Goal: Contribute content: Contribute content

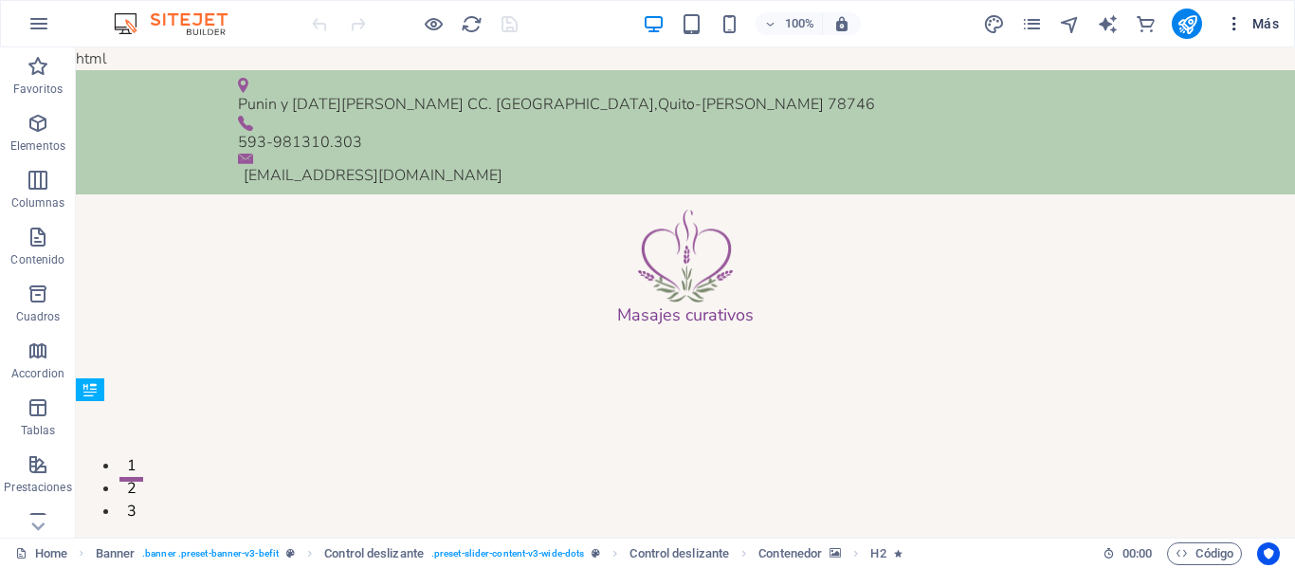
click at [1247, 23] on span "Más" at bounding box center [1252, 23] width 54 height 19
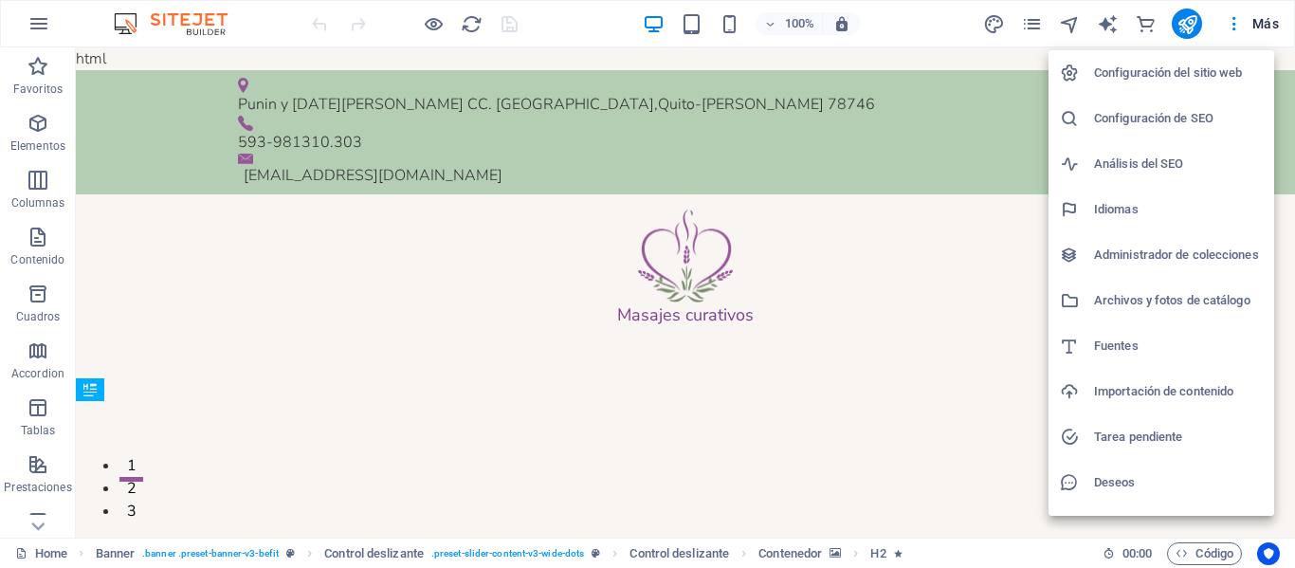
click at [1163, 113] on h6 "Configuración de SEO" at bounding box center [1178, 118] width 169 height 23
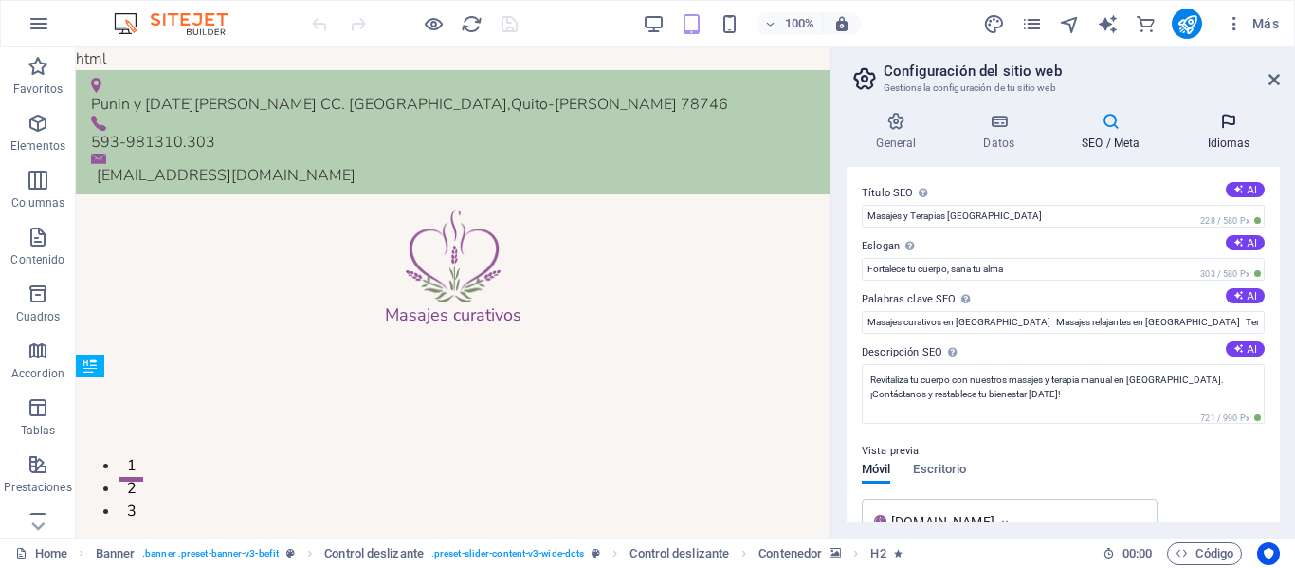
click at [1225, 124] on icon at bounding box center [1229, 121] width 102 height 19
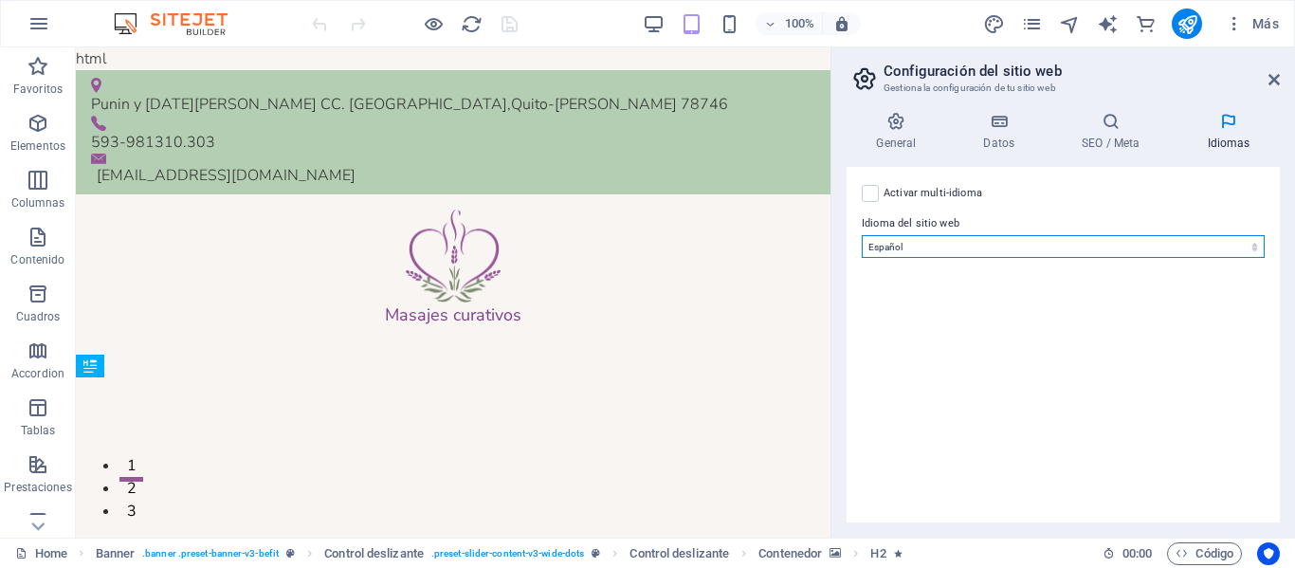
click at [956, 239] on select "Abkhazian Afar Afrikaans Akan Albanés Alemán Amharic Árabe Aragonese Armenian A…" at bounding box center [1063, 246] width 403 height 23
click at [862, 235] on select "Abkhazian Afar Afrikaans Akan Albanés Alemán Amharic Árabe Aragonese Armenian A…" at bounding box center [1063, 246] width 403 height 23
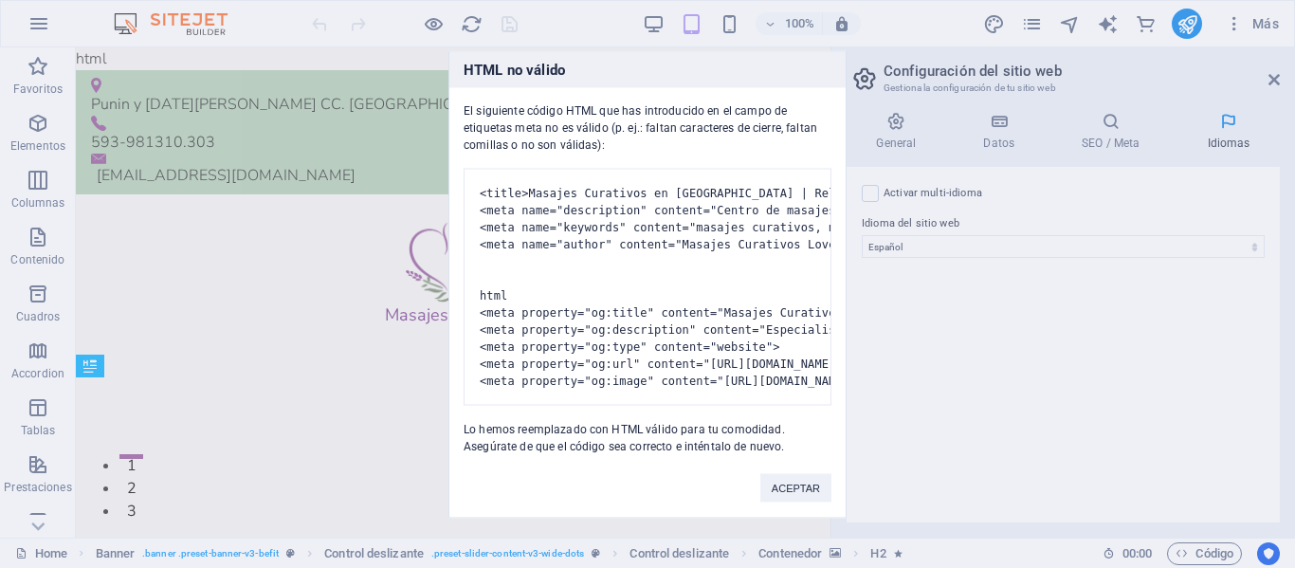
click at [687, 21] on body "Masajes Curativos Home Favoritos Elementos Columnas Contenido Cuadros Accordion…" at bounding box center [647, 284] width 1295 height 568
click at [785, 494] on button "ACEPTAR" at bounding box center [795, 487] width 71 height 28
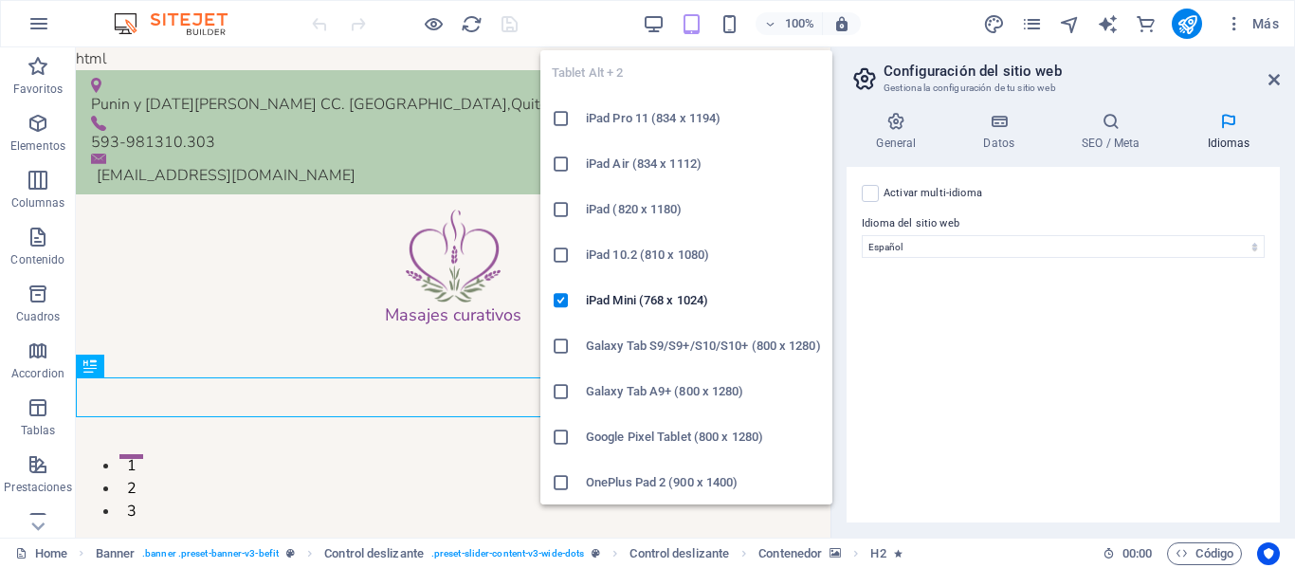
click at [693, 33] on icon "button" at bounding box center [692, 24] width 22 height 22
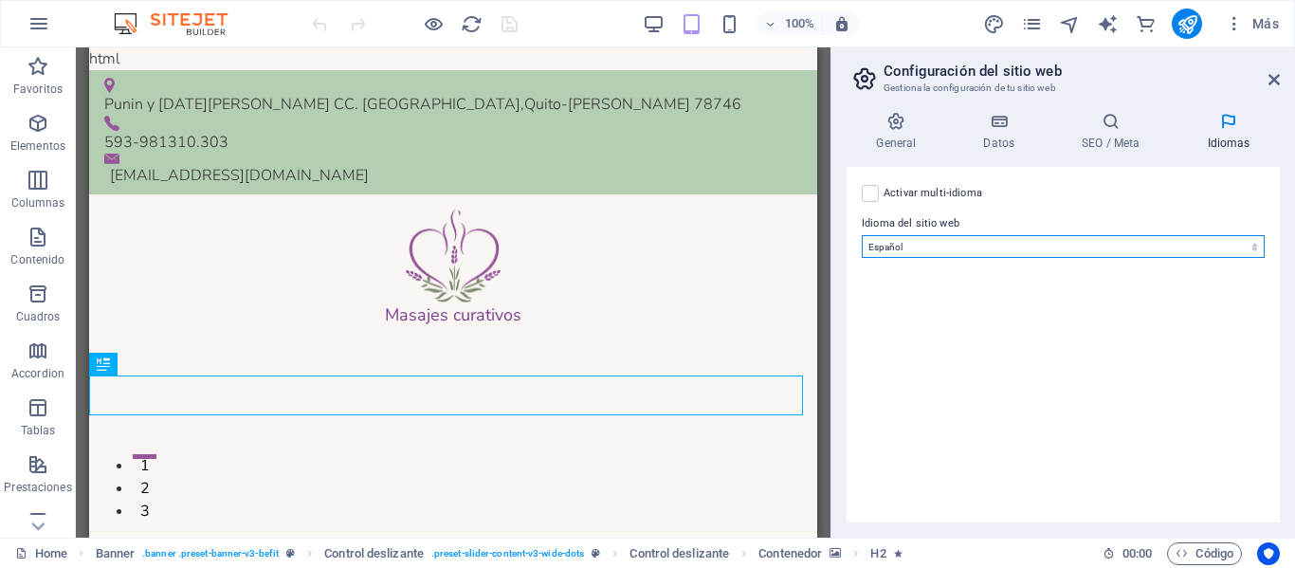
click at [925, 254] on select "Abkhazian Afar Afrikaans Akan Albanés Alemán Amharic Árabe Aragonese Armenian A…" at bounding box center [1063, 246] width 403 height 23
click at [862, 235] on select "Abkhazian Afar Afrikaans Akan Albanés Alemán Amharic Árabe Aragonese Armenian A…" at bounding box center [1063, 246] width 403 height 23
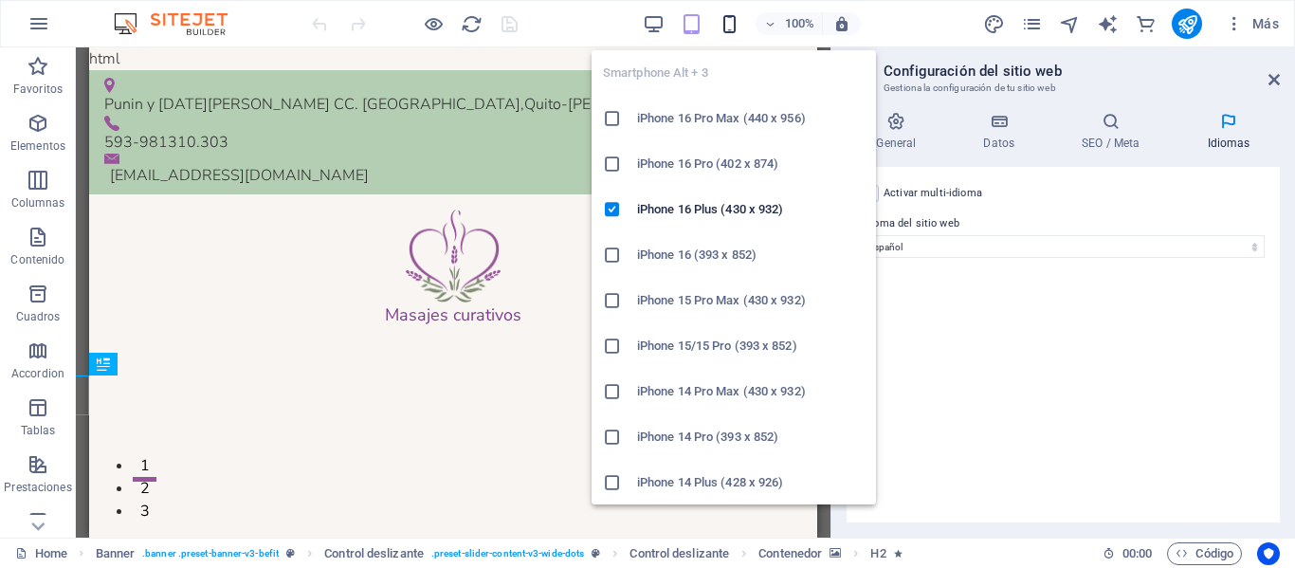
click at [726, 19] on icon "button" at bounding box center [730, 24] width 22 height 22
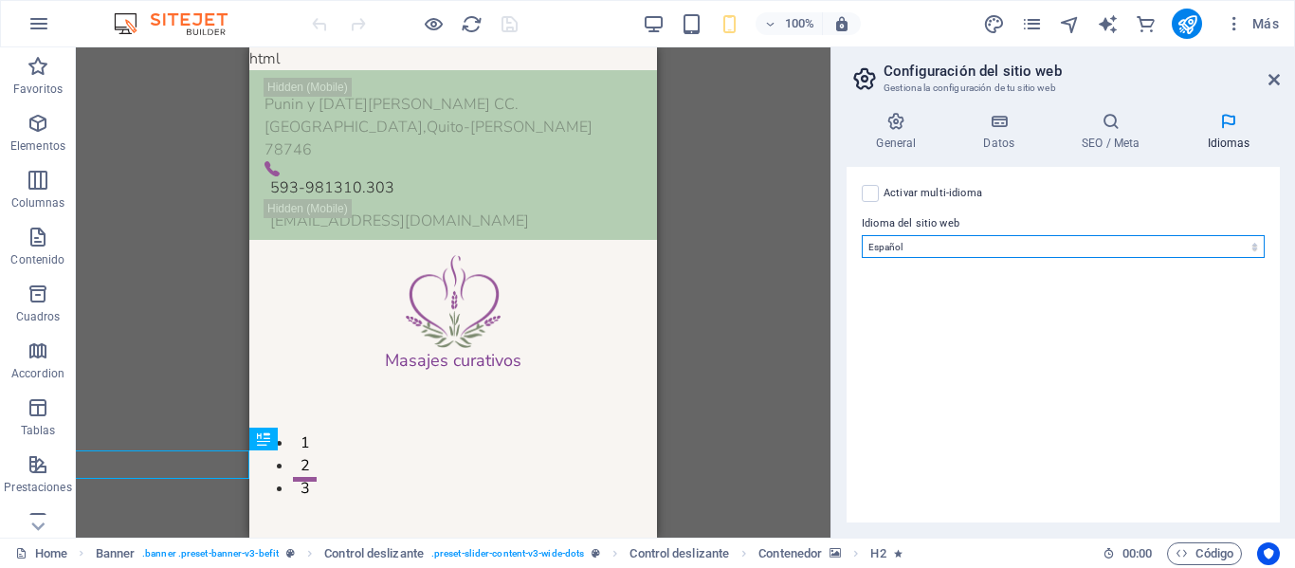
click at [1039, 243] on select "Abkhazian Afar Afrikaans Akan Albanés Alemán Amharic Árabe Aragonese Armenian A…" at bounding box center [1063, 246] width 403 height 23
click at [862, 235] on select "Abkhazian Afar Afrikaans Akan Albanés Alemán Amharic Árabe Aragonese Armenian A…" at bounding box center [1063, 246] width 403 height 23
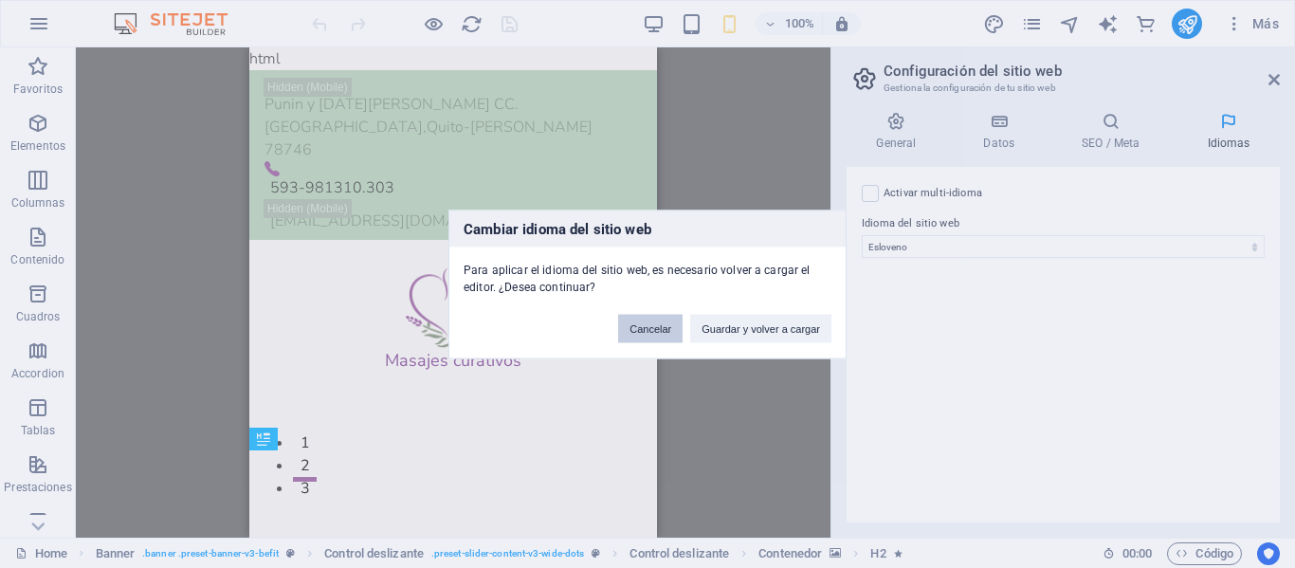
click at [652, 327] on button "Cancelar" at bounding box center [650, 328] width 64 height 28
select select "44"
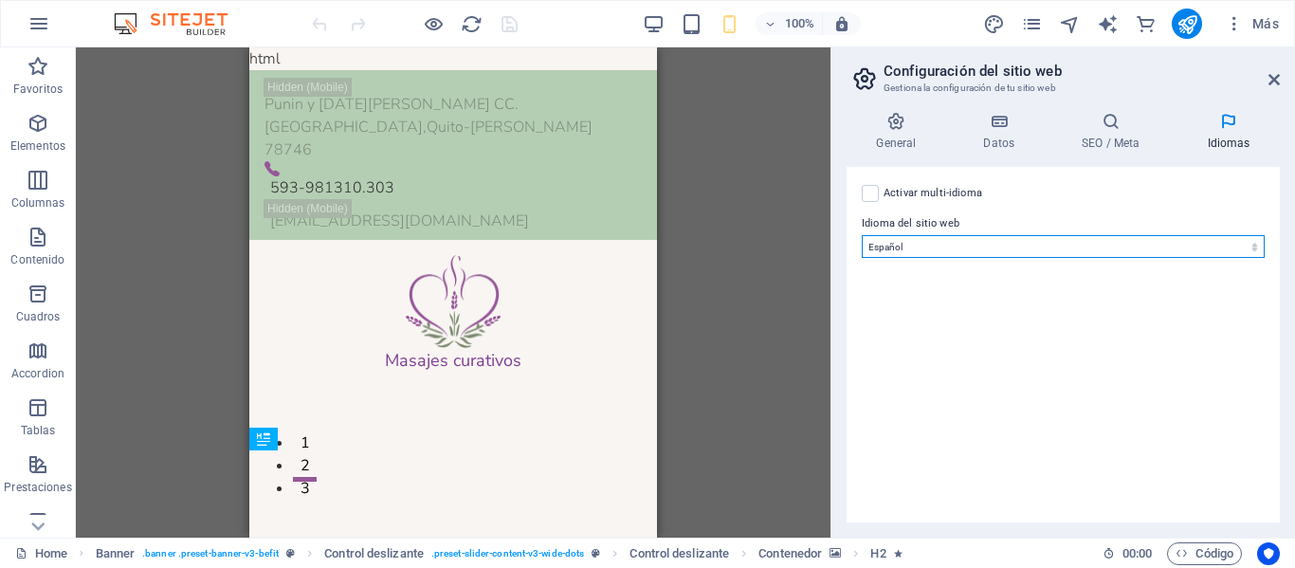
click at [915, 240] on select "Abkhazian Afar Afrikaans Akan Albanés Alemán Amharic Árabe Aragonese Armenian A…" at bounding box center [1063, 246] width 403 height 23
click at [862, 235] on select "Abkhazian Afar Afrikaans Akan Albanés Alemán Amharic Árabe Aragonese Armenian A…" at bounding box center [1063, 246] width 403 height 23
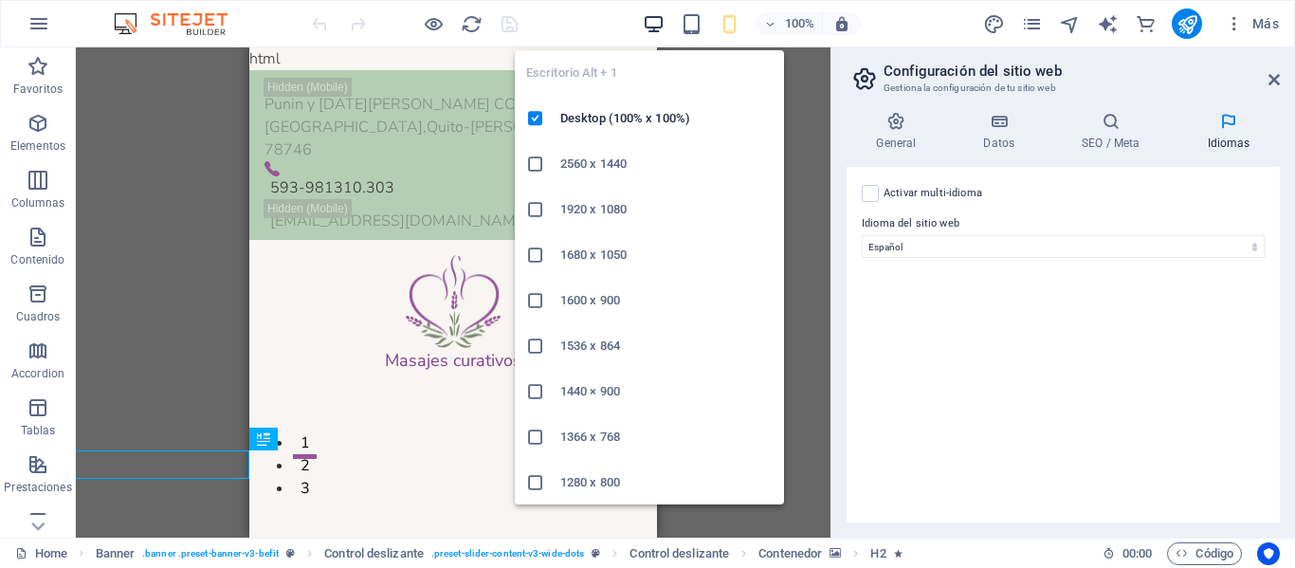
click at [661, 19] on icon "button" at bounding box center [654, 24] width 22 height 22
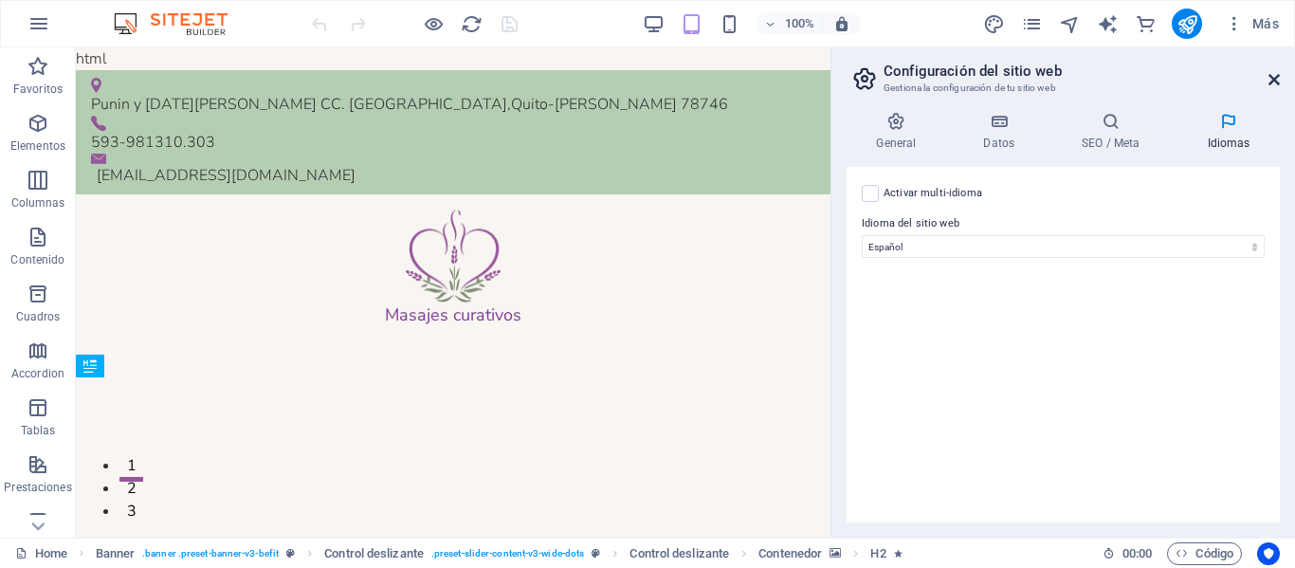
click at [1274, 80] on icon at bounding box center [1274, 79] width 11 height 15
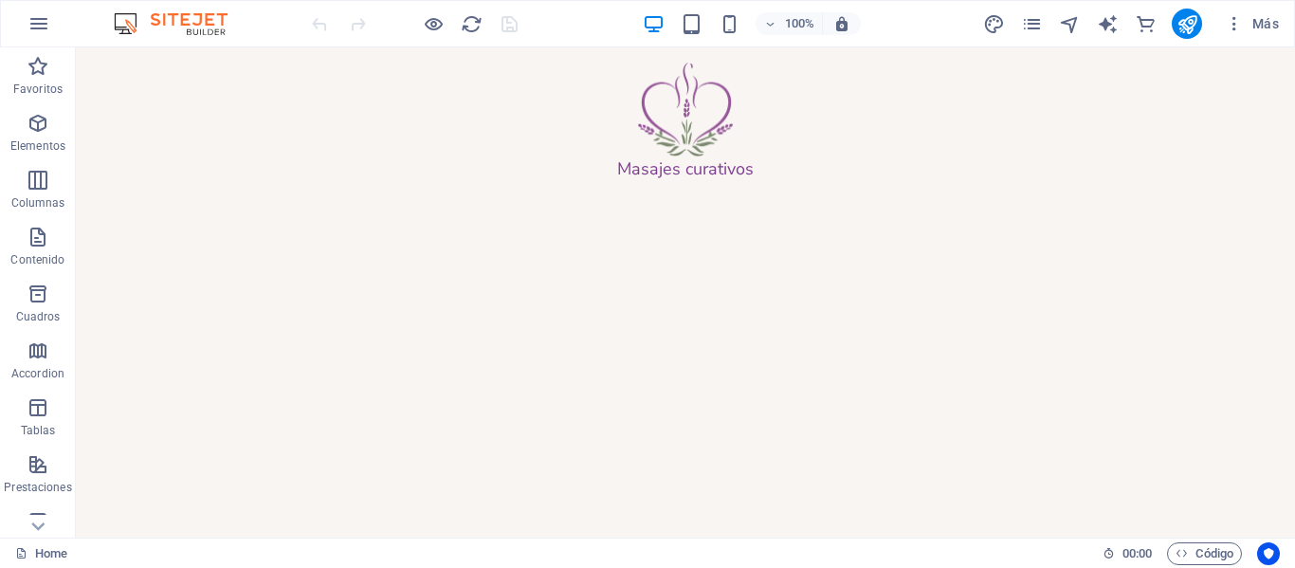
scroll to position [612, 0]
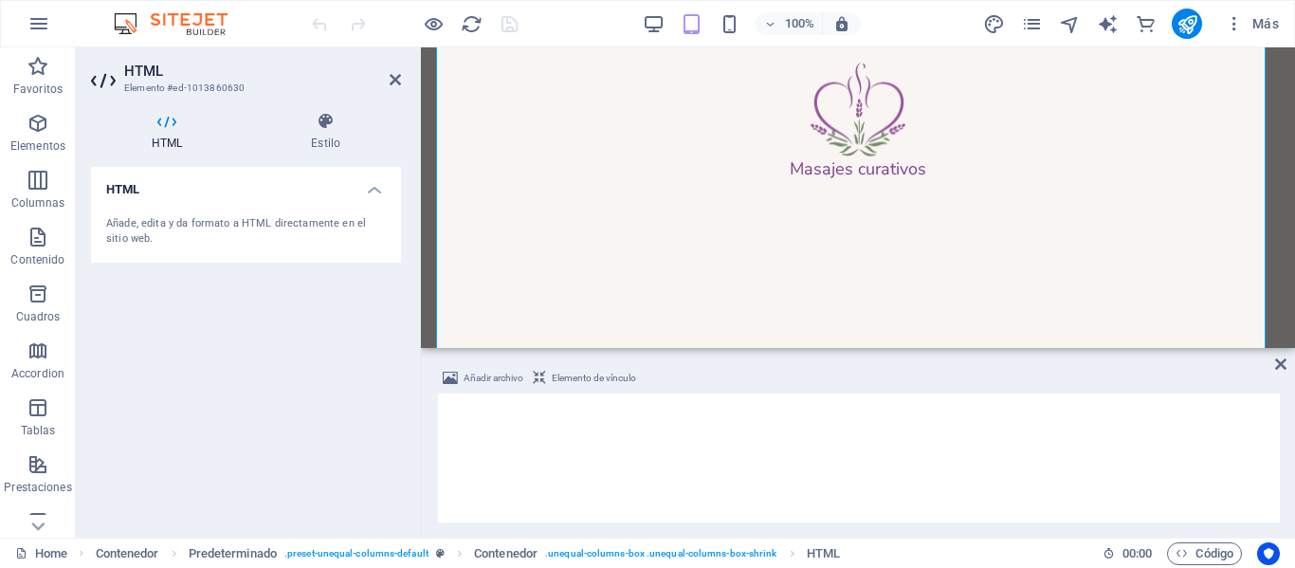
click at [959, 361] on div "Añadir archivo Elemento de vínculo <video playsinline="" controls="" muted="" l…" at bounding box center [858, 445] width 874 height 186
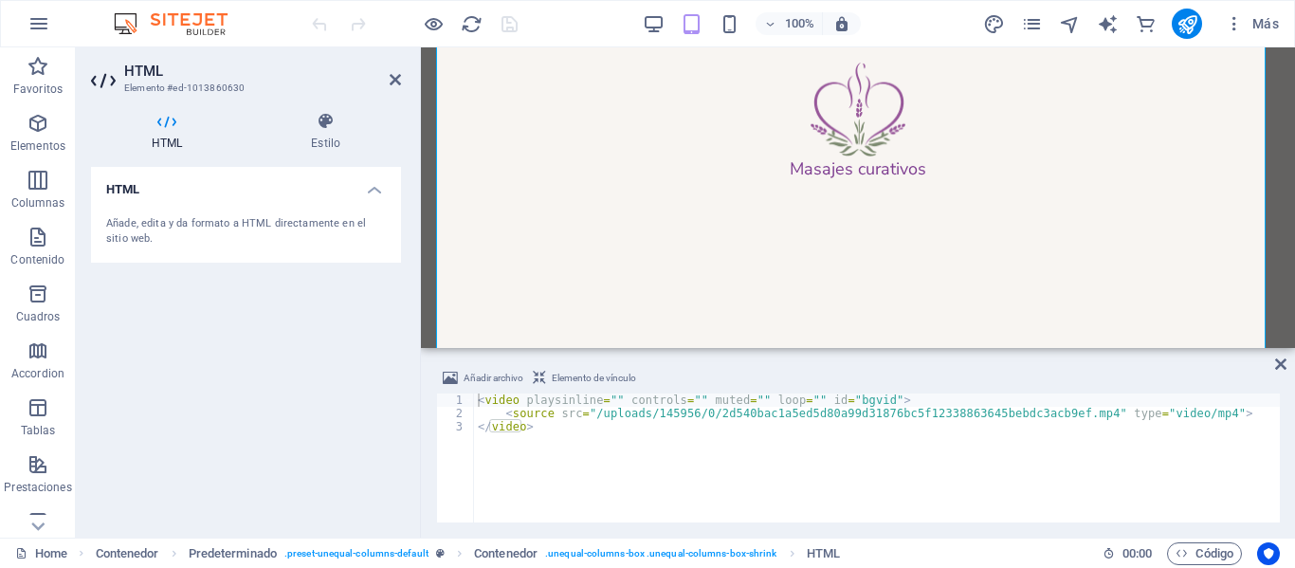
click at [959, 361] on div "Añadir archivo Elemento de vínculo <video playsinline="" controls="" muted="" l…" at bounding box center [858, 445] width 874 height 186
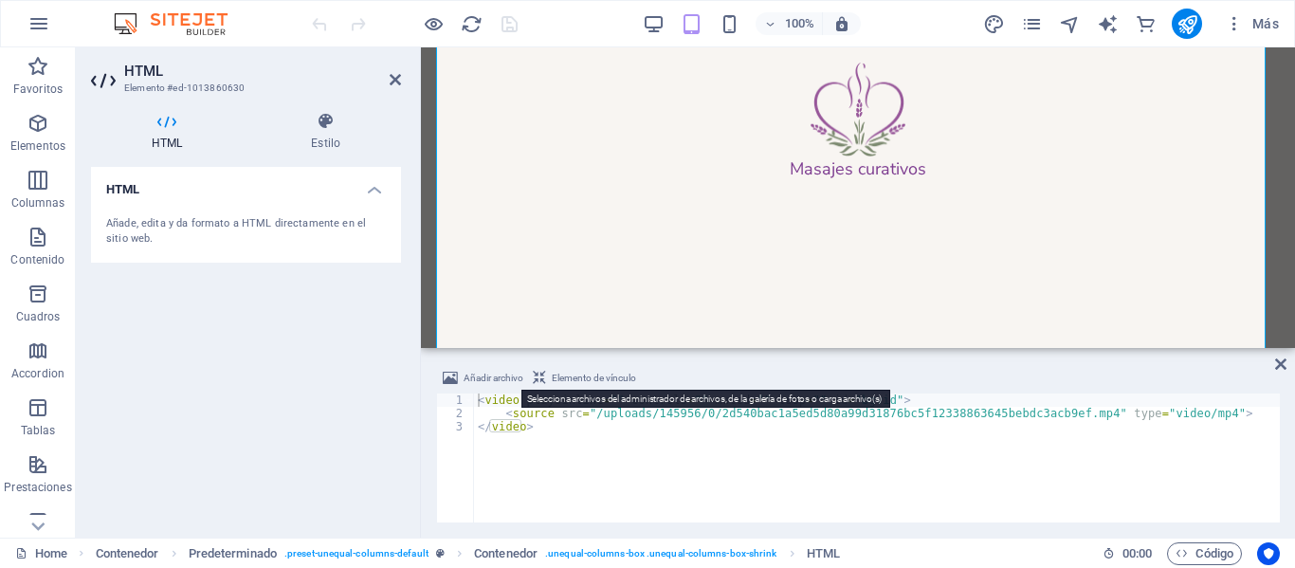
click at [496, 382] on span "Añadir archivo" at bounding box center [494, 378] width 60 height 23
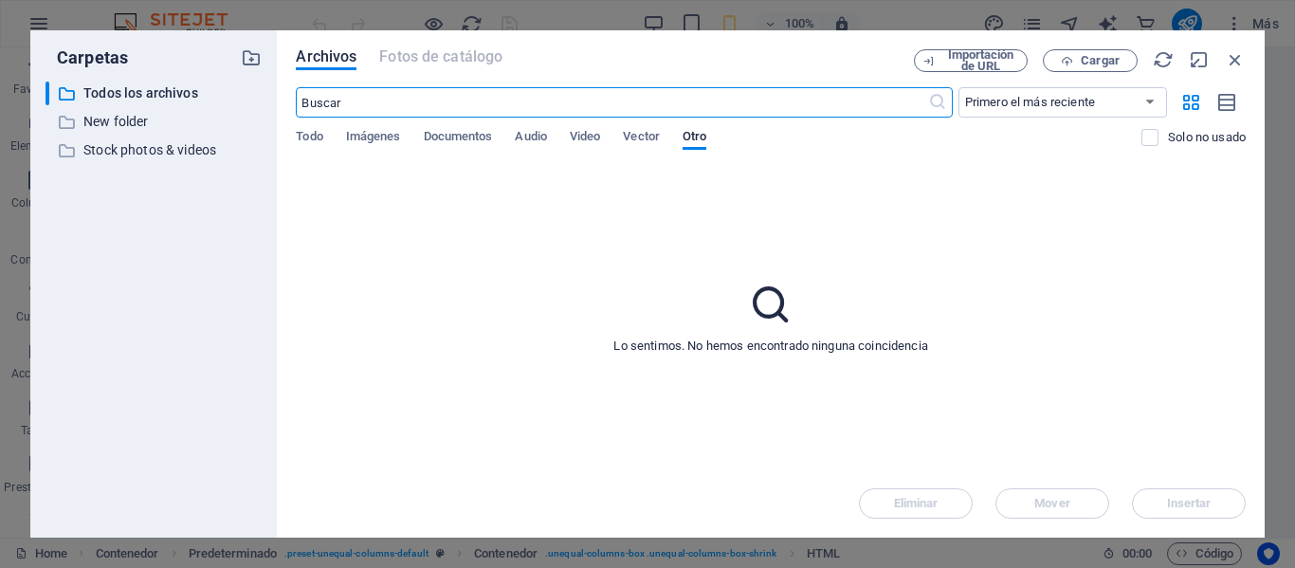
scroll to position [926, 0]
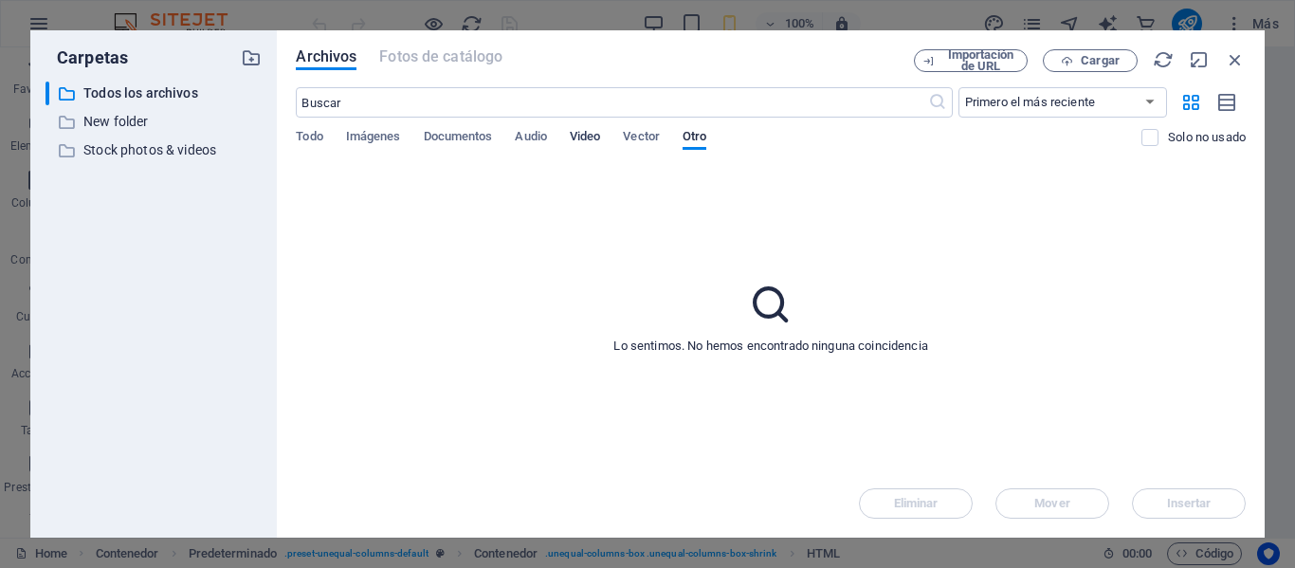
click at [593, 132] on span "Video" at bounding box center [585, 138] width 30 height 27
click at [1089, 64] on span "Cargar" at bounding box center [1100, 60] width 39 height 11
click at [1065, 66] on icon "button" at bounding box center [1067, 61] width 12 height 12
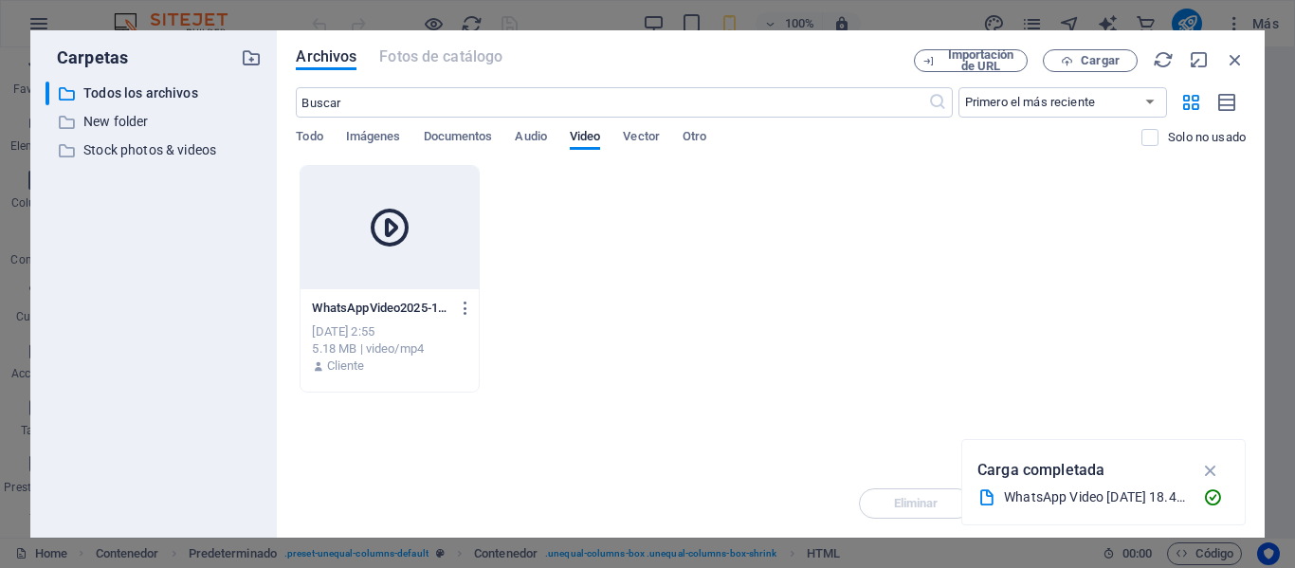
click at [405, 228] on icon at bounding box center [390, 228] width 46 height 46
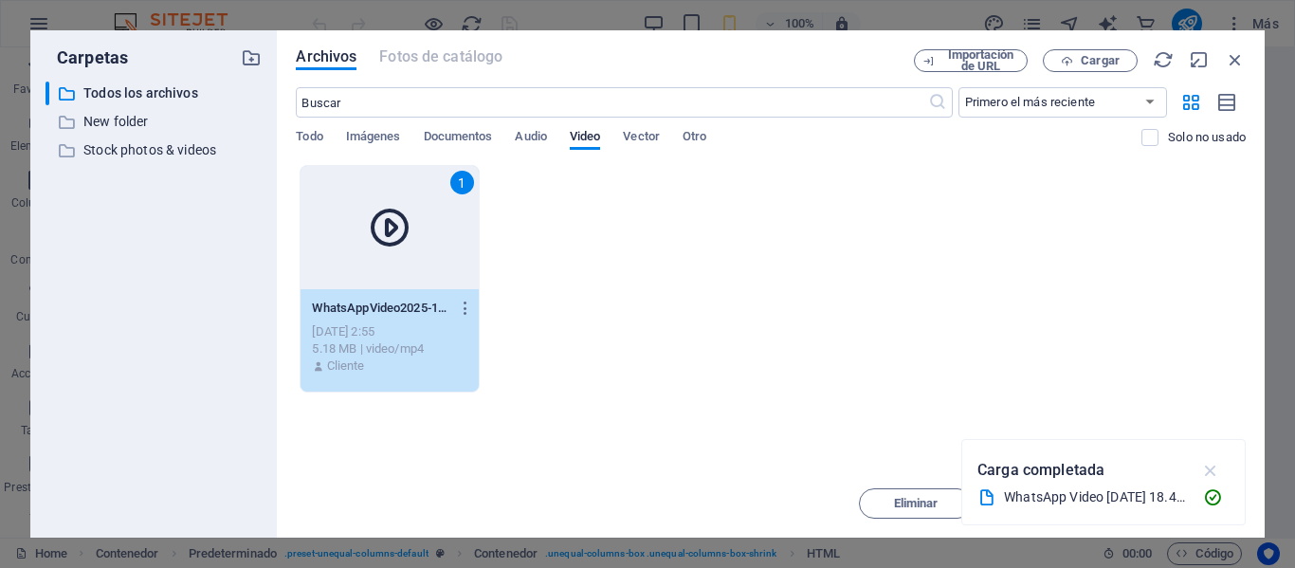
click at [1210, 473] on icon "button" at bounding box center [1211, 470] width 22 height 21
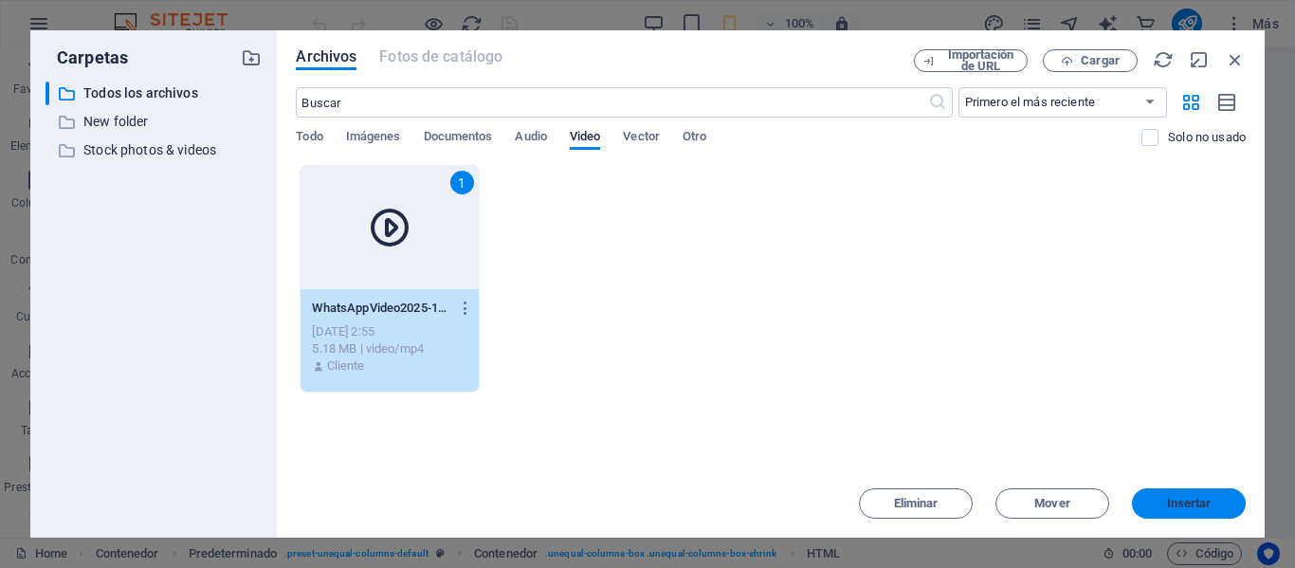
click at [1168, 505] on span "Insertar" at bounding box center [1189, 503] width 45 height 11
type textarea "[URL][DOMAIN_NAME]<video playsinline="" controls="" muted="" loop="" id="bgvid">"
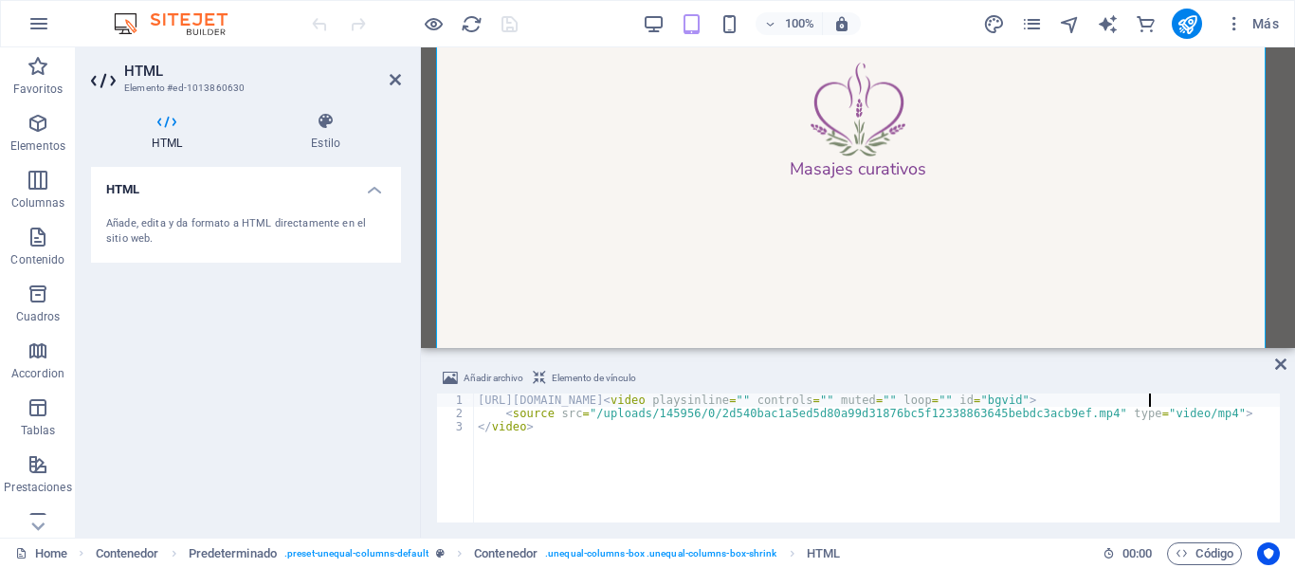
scroll to position [980, 0]
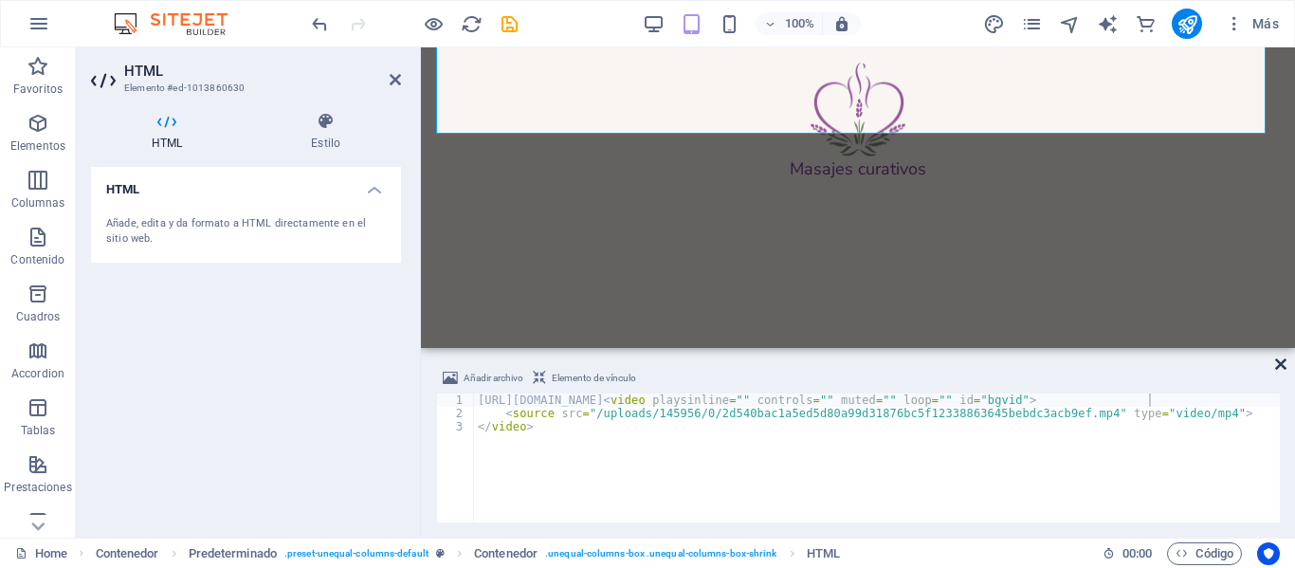
click at [1276, 368] on icon at bounding box center [1280, 364] width 11 height 15
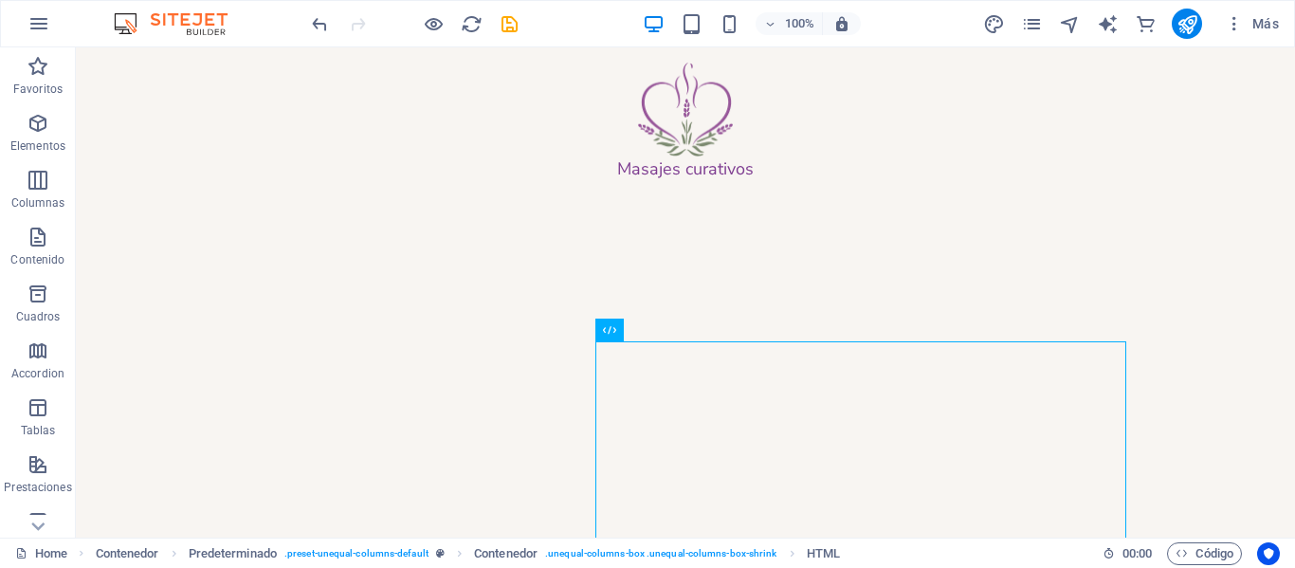
scroll to position [534, 0]
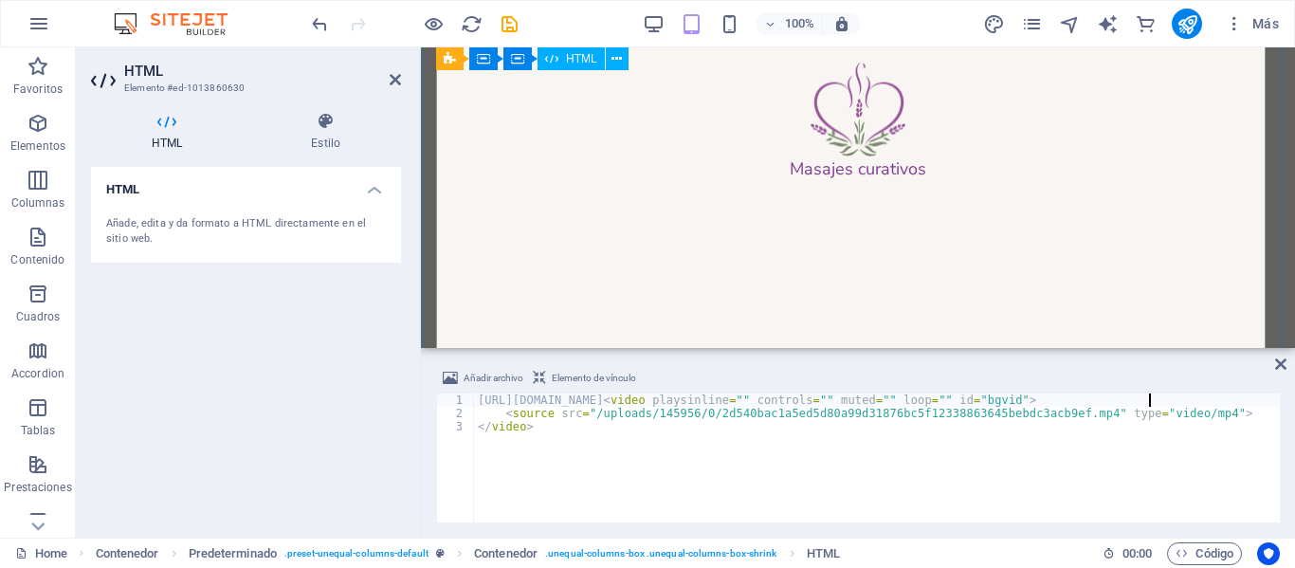
scroll to position [992, 0]
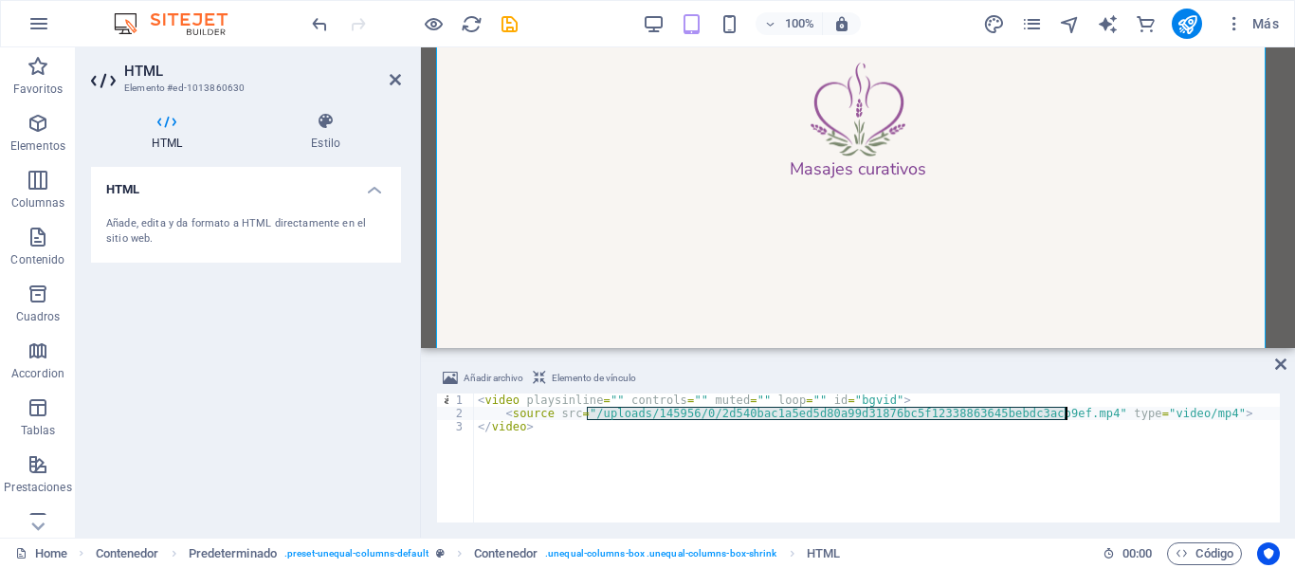
drag, startPoint x: 586, startPoint y: 412, endPoint x: 1065, endPoint y: 413, distance: 478.9
click at [1065, 413] on div "< video playsinline = "" controls = "" muted = "" loop = "" id = "bgvid" > < so…" at bounding box center [877, 472] width 806 height 156
type textarea "<source src="[URL][DOMAIN_NAME]" type="video/mp4">"
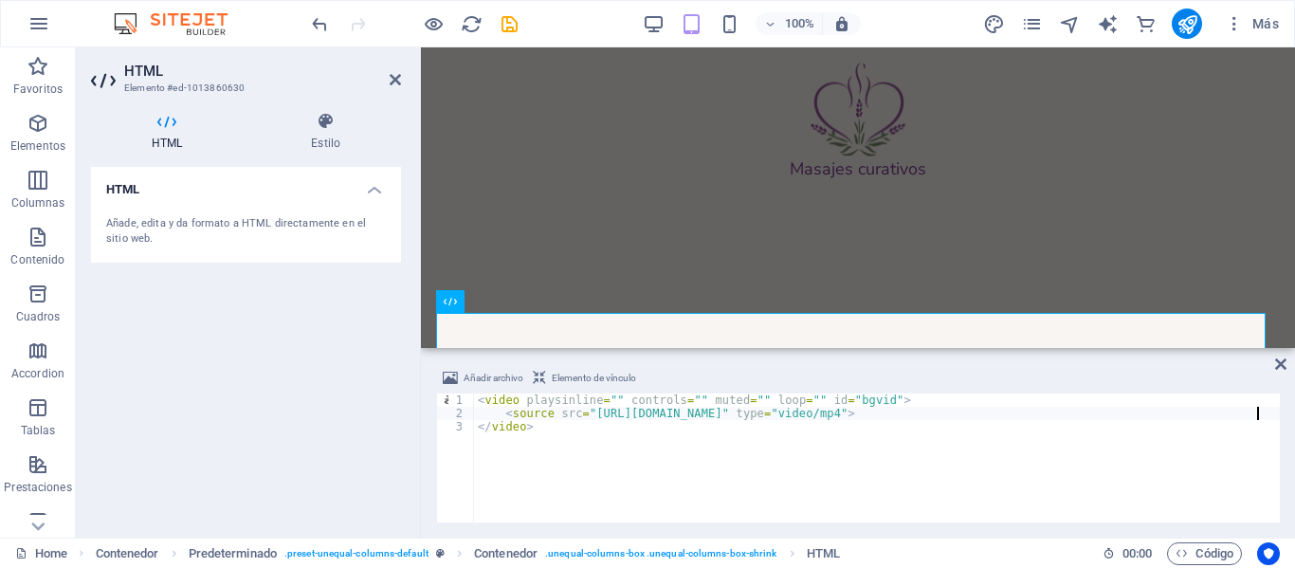
scroll to position [793, 0]
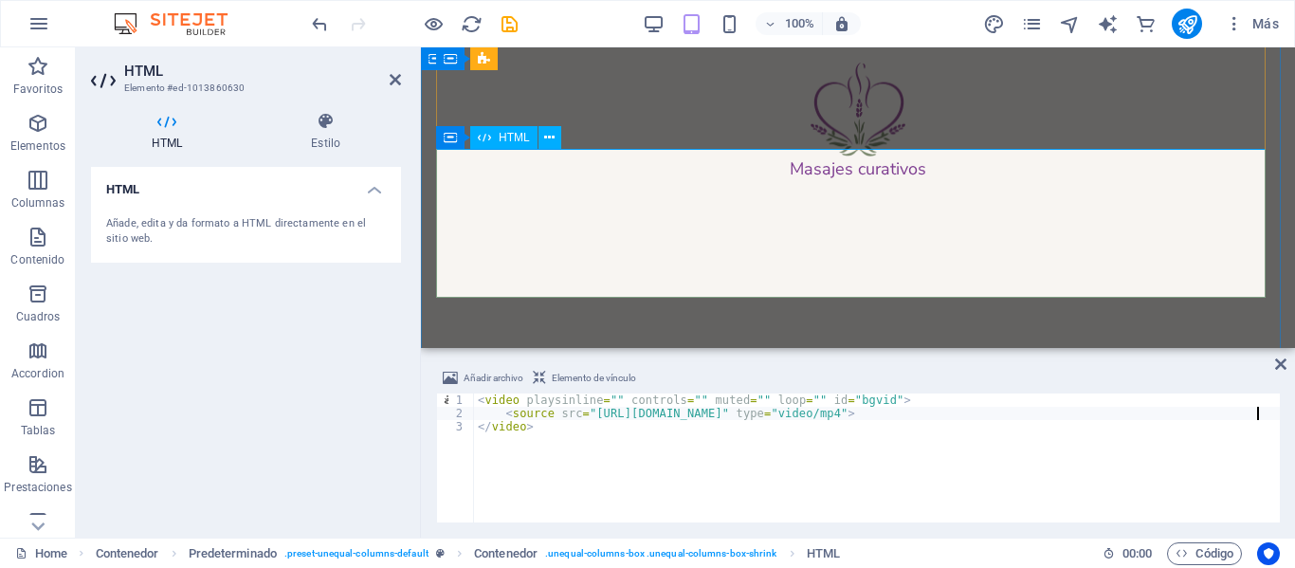
click at [460, 257] on div at bounding box center [858, 471] width 844 height 429
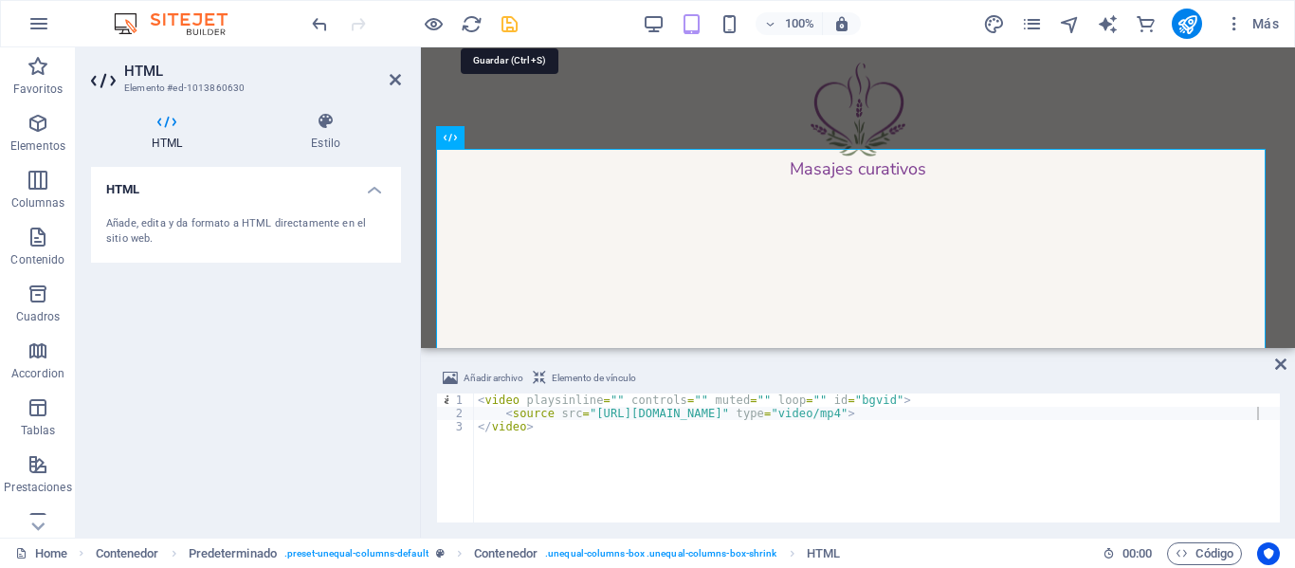
click at [513, 18] on icon "save" at bounding box center [510, 24] width 22 height 22
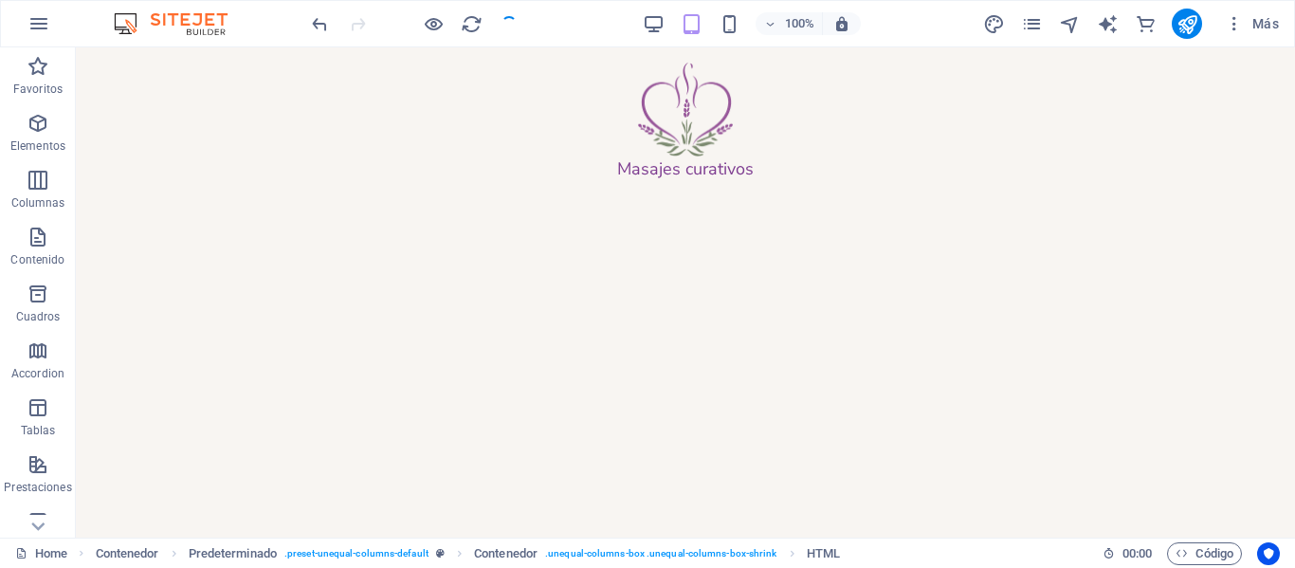
checkbox input "false"
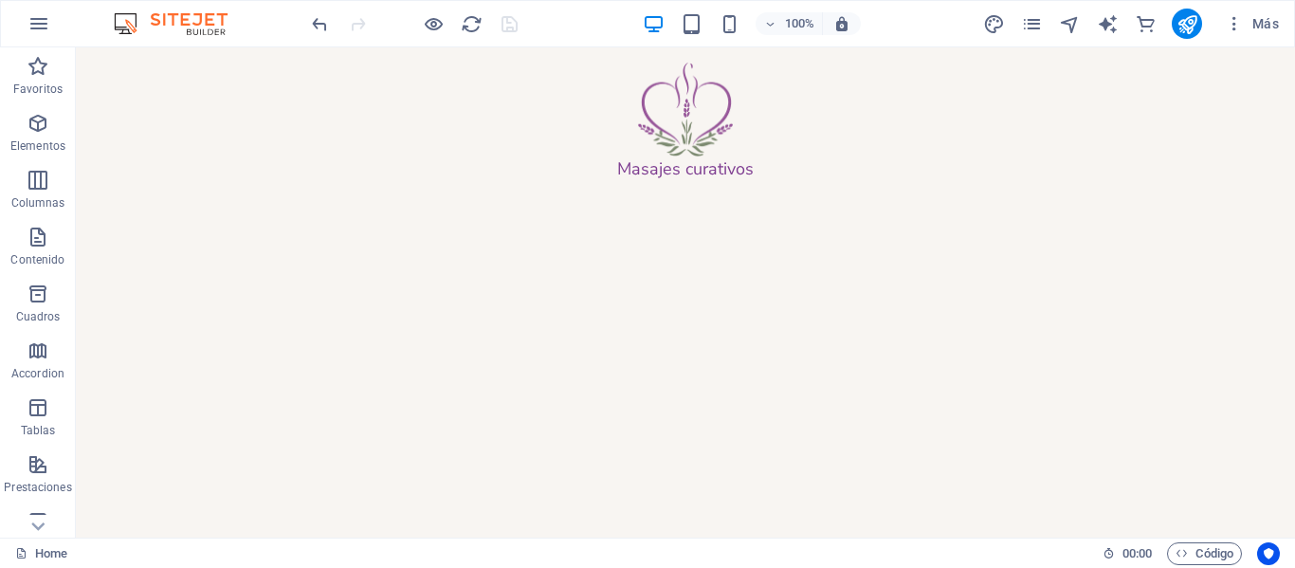
scroll to position [855, 0]
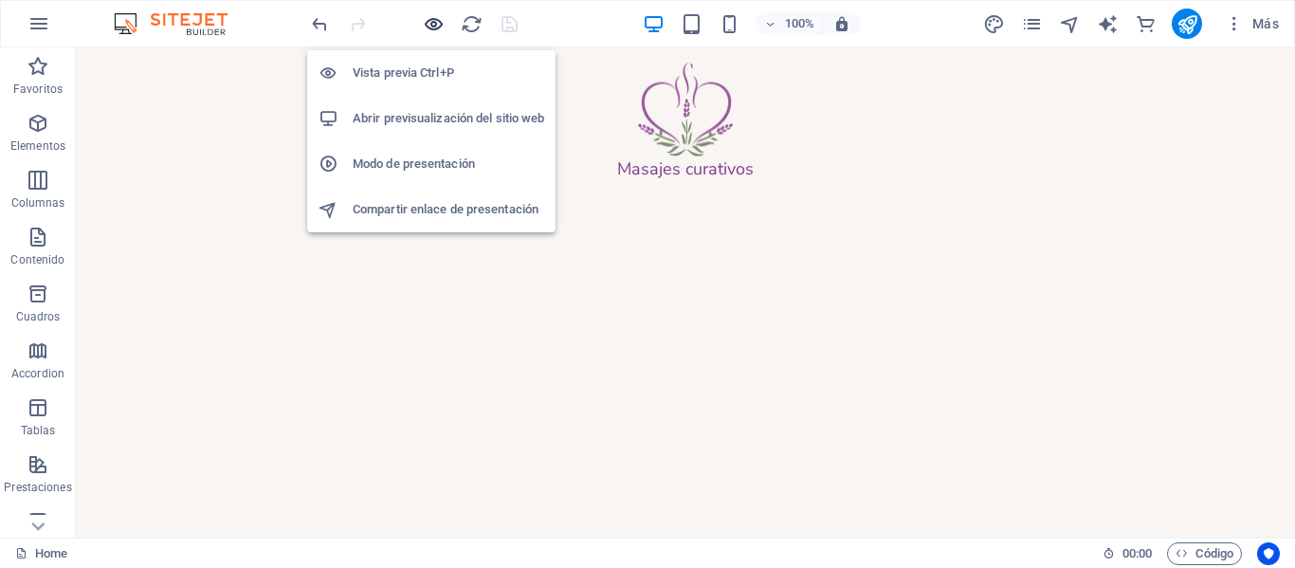
click at [433, 24] on icon "button" at bounding box center [434, 24] width 22 height 22
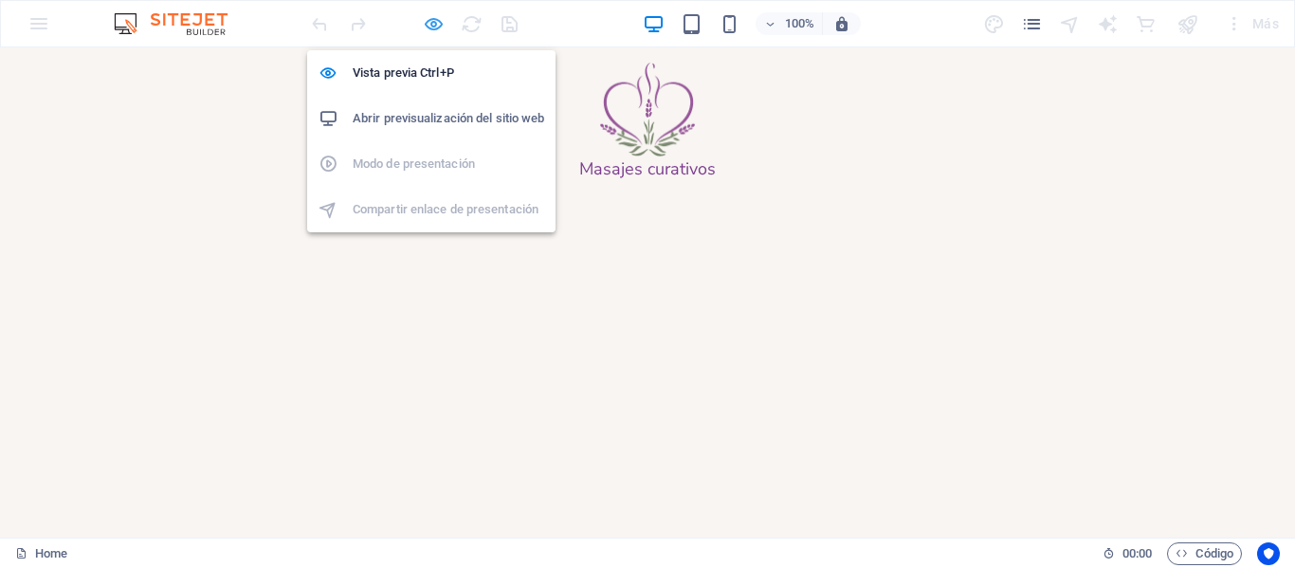
scroll to position [870, 0]
click at [432, 119] on h6 "Abrir previsualización del sitio web" at bounding box center [449, 118] width 192 height 23
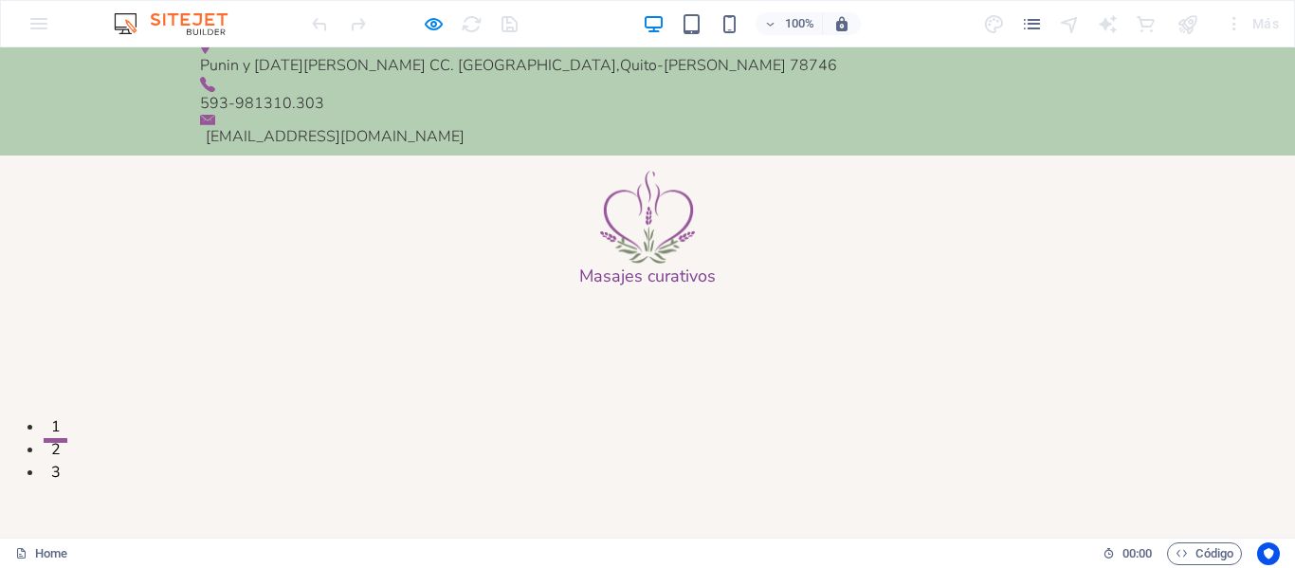
scroll to position [0, 0]
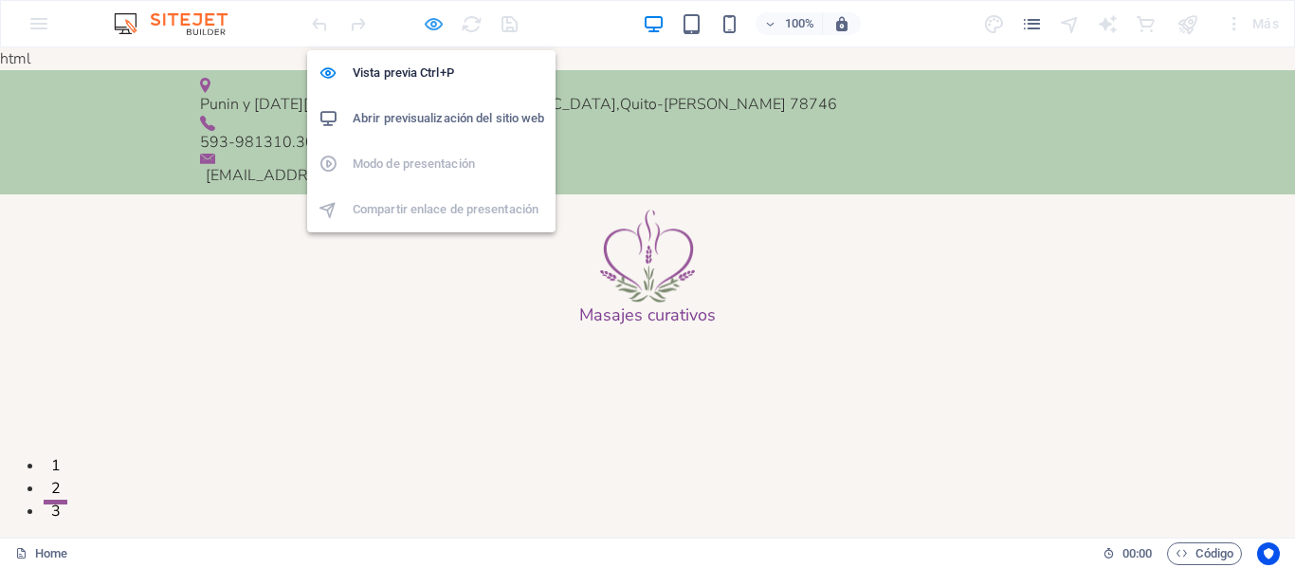
click at [437, 16] on icon "button" at bounding box center [434, 24] width 22 height 22
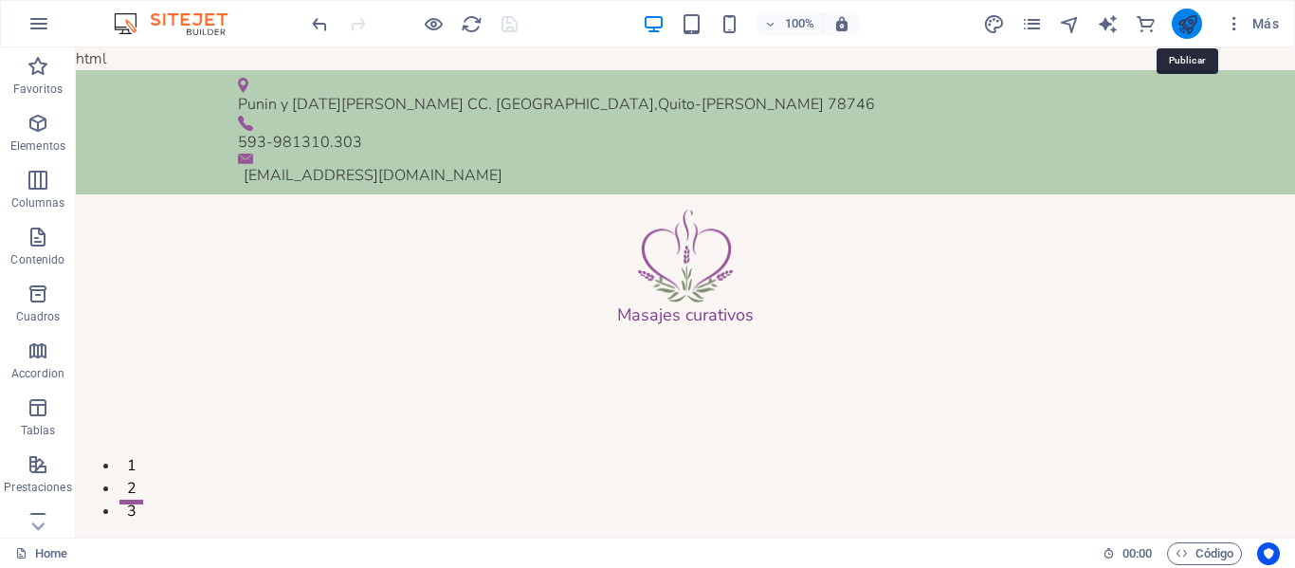
click at [1192, 14] on icon "publish" at bounding box center [1188, 24] width 22 height 22
